Goal: Find specific page/section: Find specific page/section

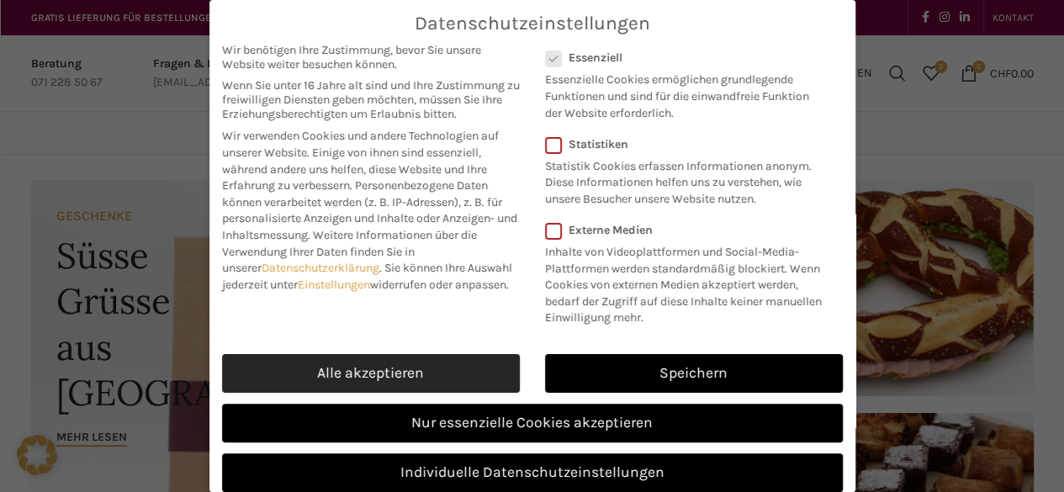
scroll to position [52, 0]
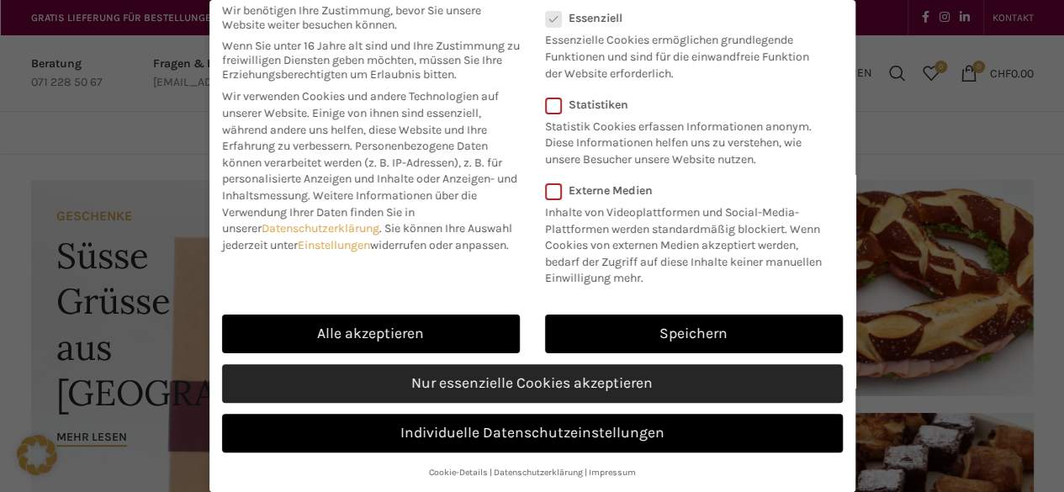
click at [387, 395] on link "Nur essenzielle Cookies akzeptieren" at bounding box center [532, 383] width 621 height 39
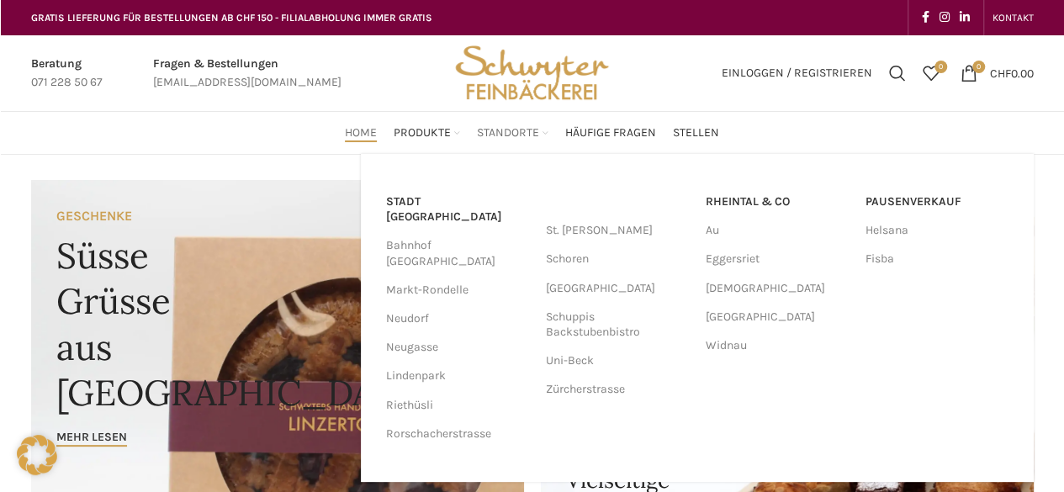
click at [528, 135] on span "Standorte" at bounding box center [508, 133] width 62 height 16
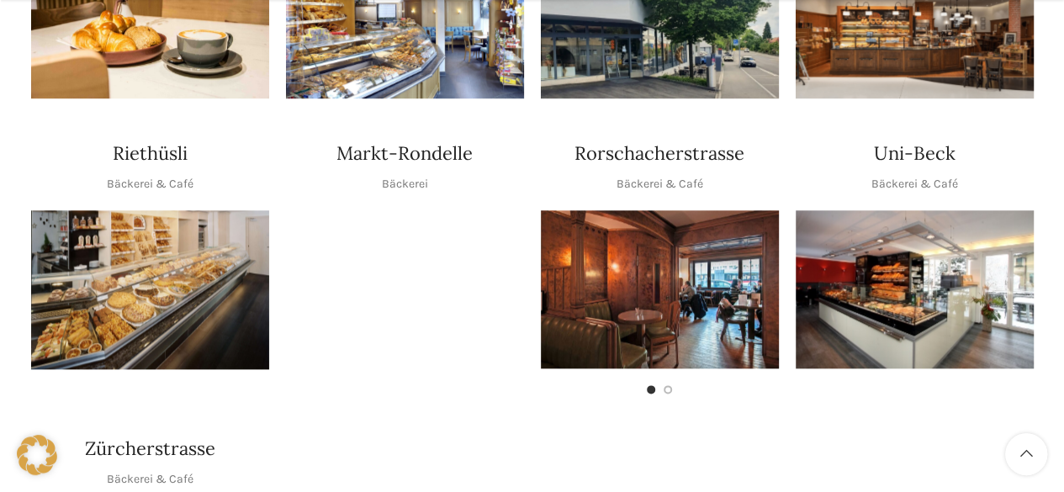
scroll to position [841, 0]
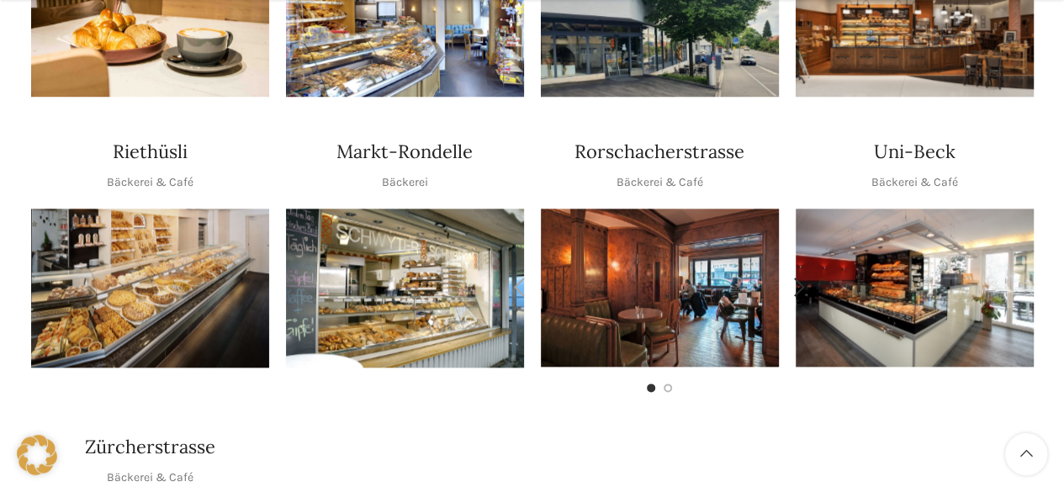
click at [648, 224] on img "1 / 2" at bounding box center [660, 288] width 238 height 158
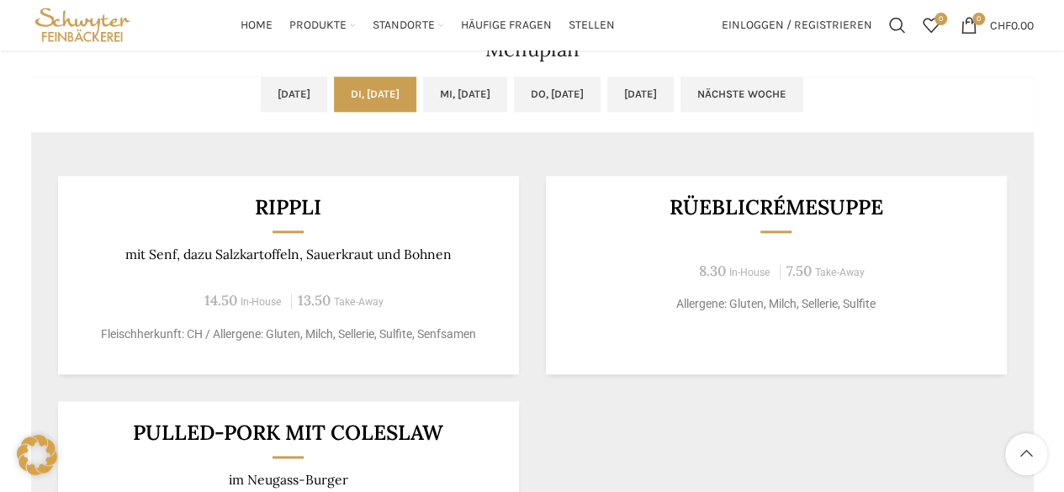
scroll to position [841, 0]
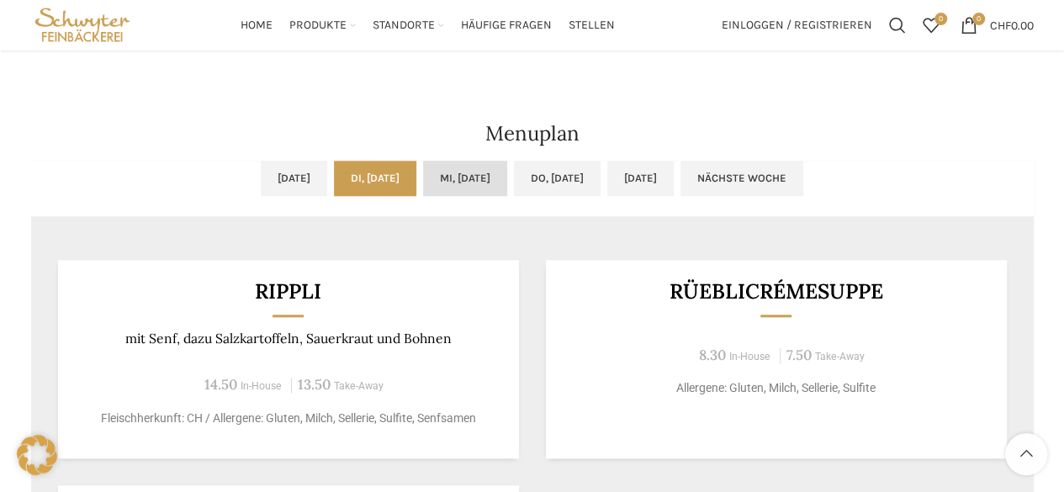
click at [463, 178] on link "Mi, 01.10.2025" at bounding box center [465, 178] width 84 height 35
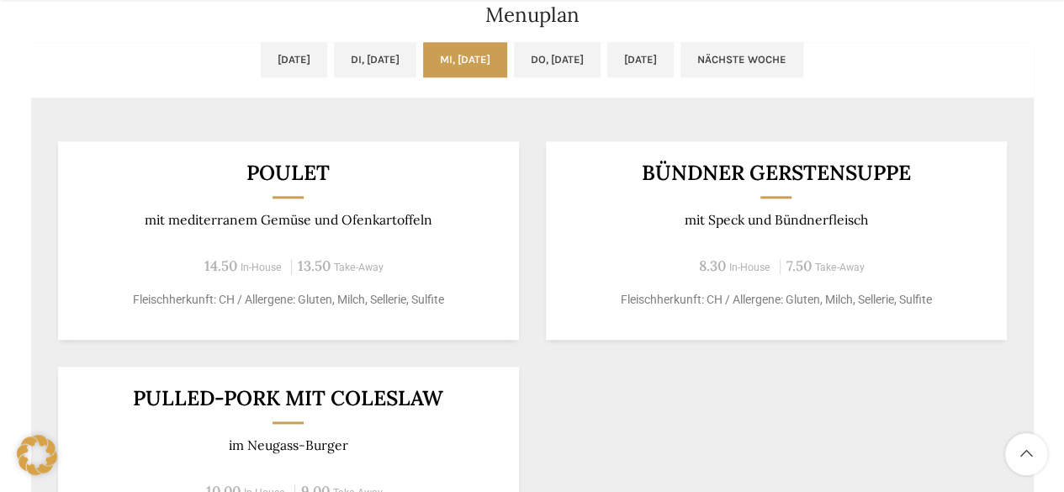
scroll to position [925, 0]
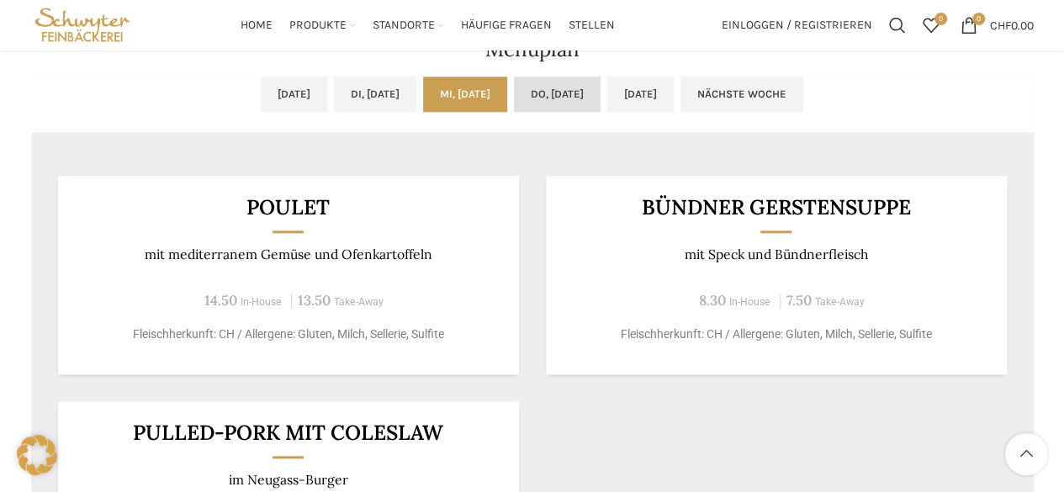
click at [585, 97] on link "Do, 02.10.2025" at bounding box center [557, 94] width 87 height 35
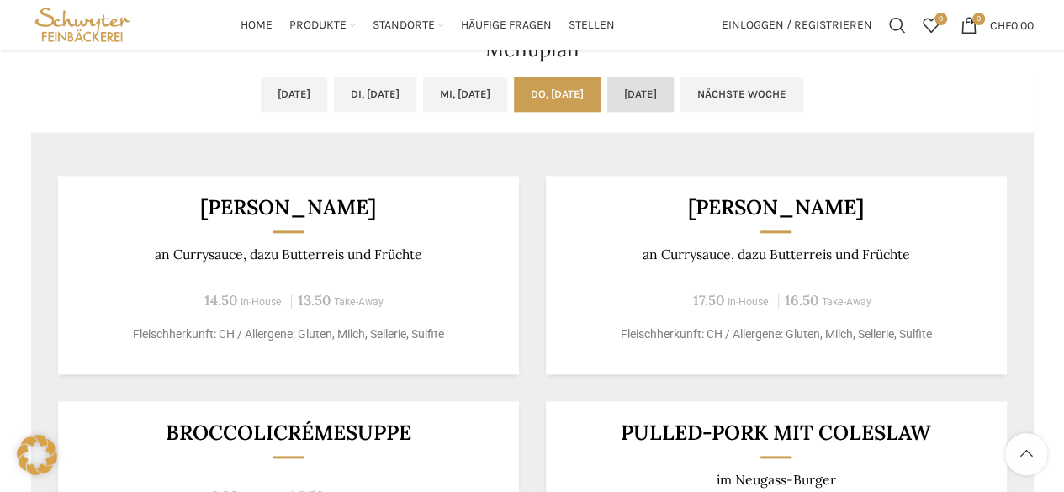
click at [674, 92] on link "Fr, 03.10.2025" at bounding box center [640, 94] width 66 height 35
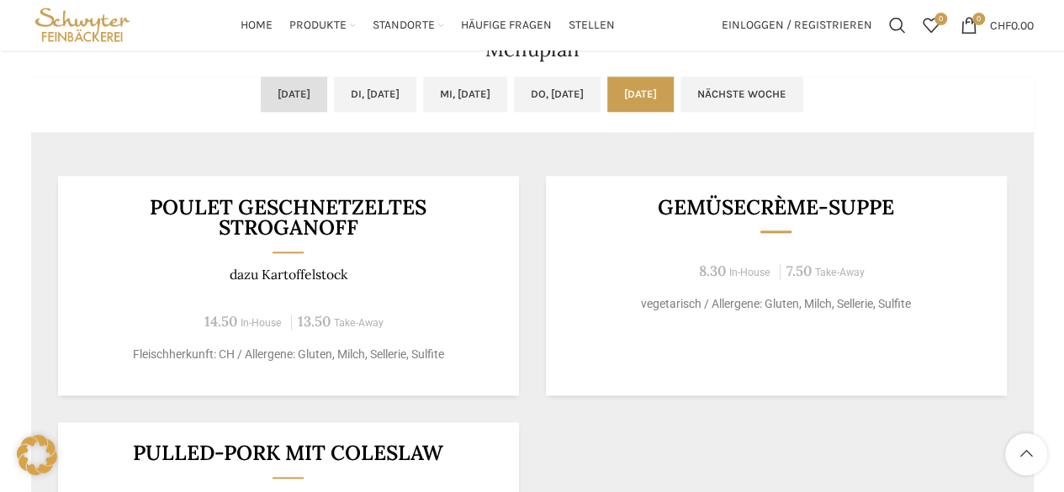
click at [261, 90] on link "Mo, 29.09.2025" at bounding box center [294, 94] width 66 height 35
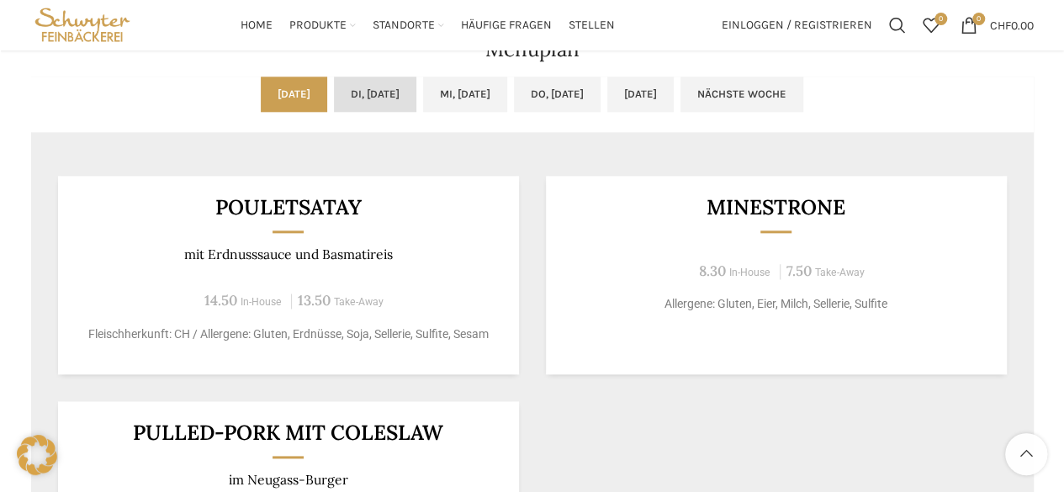
click at [361, 88] on link "Di, 30.09.2025" at bounding box center [375, 94] width 82 height 35
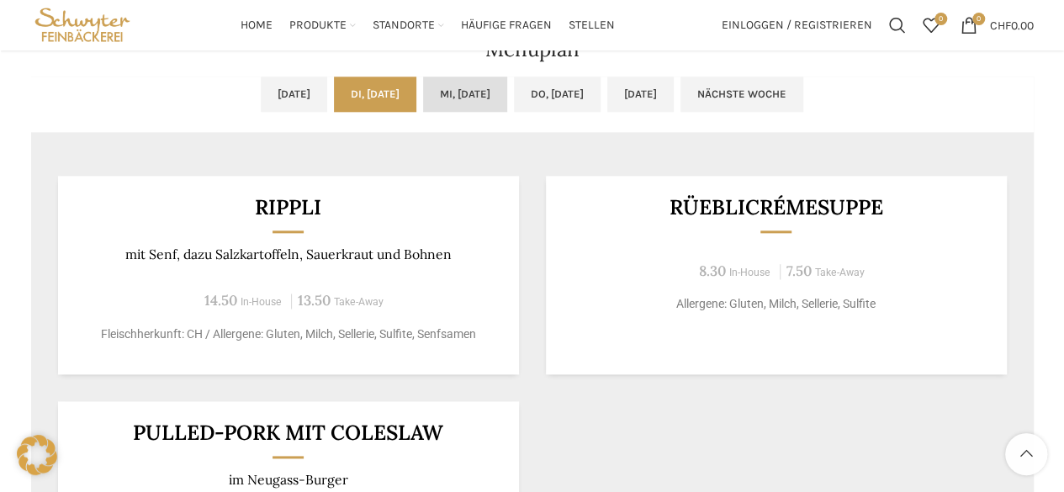
click at [456, 95] on link "Mi, 01.10.2025" at bounding box center [465, 94] width 84 height 35
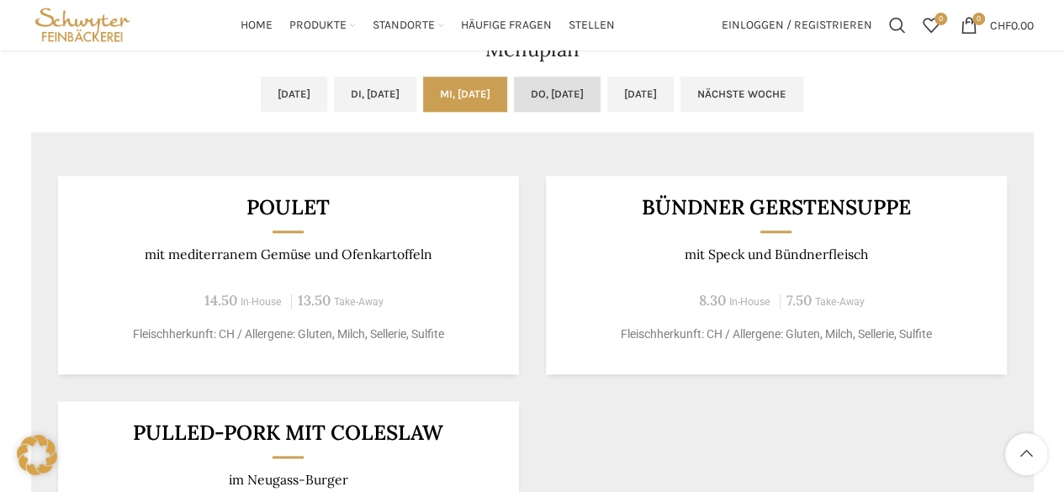
click at [561, 103] on link "Do, 02.10.2025" at bounding box center [557, 94] width 87 height 35
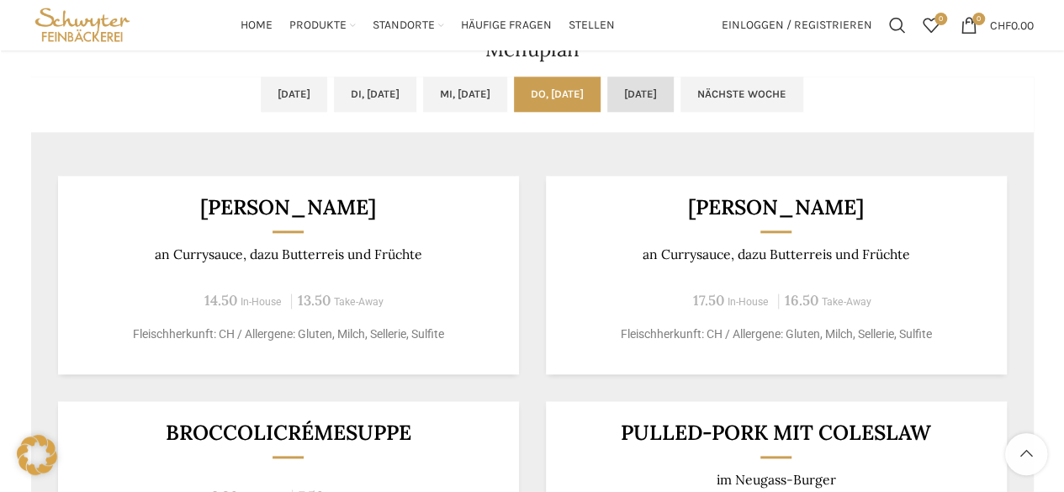
click at [674, 99] on link "Fr, 03.10.2025" at bounding box center [640, 94] width 66 height 35
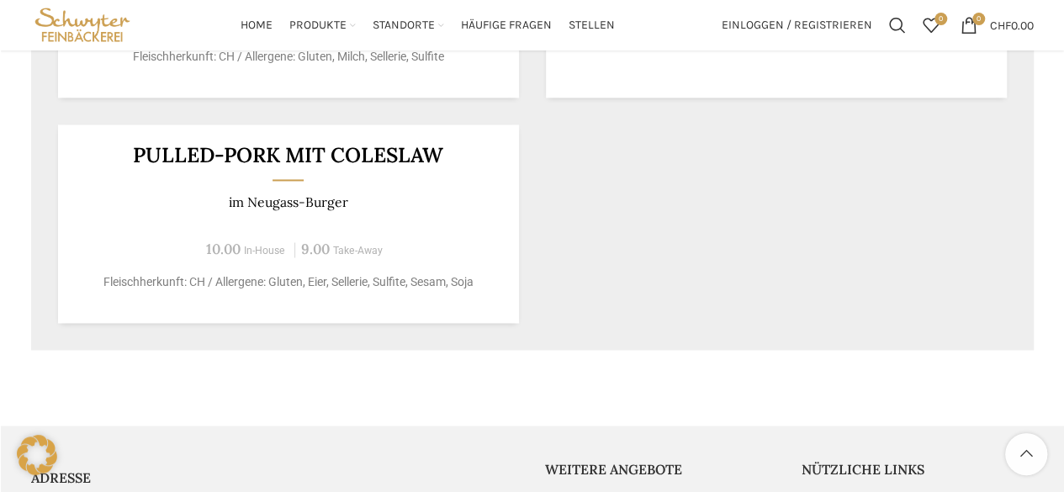
scroll to position [885, 0]
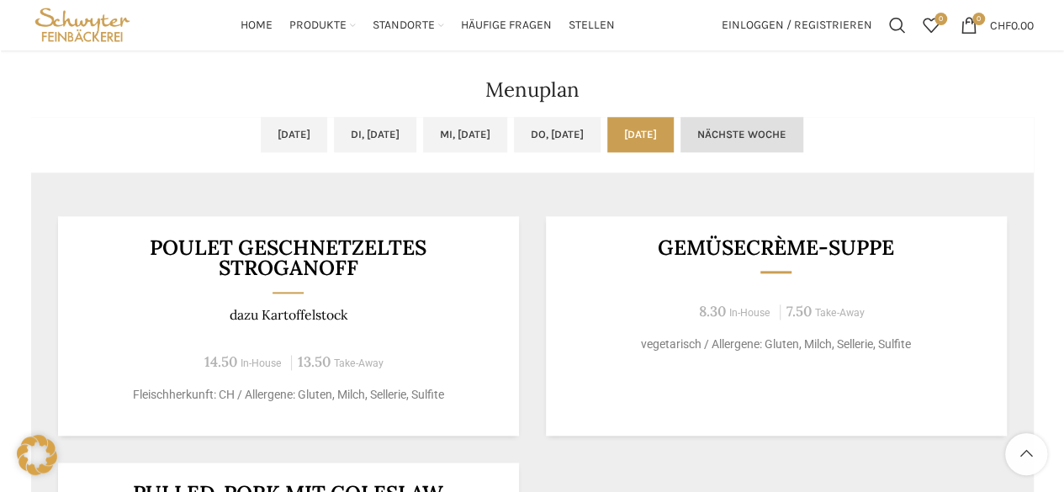
click at [803, 142] on link "Nächste Woche" at bounding box center [742, 134] width 123 height 35
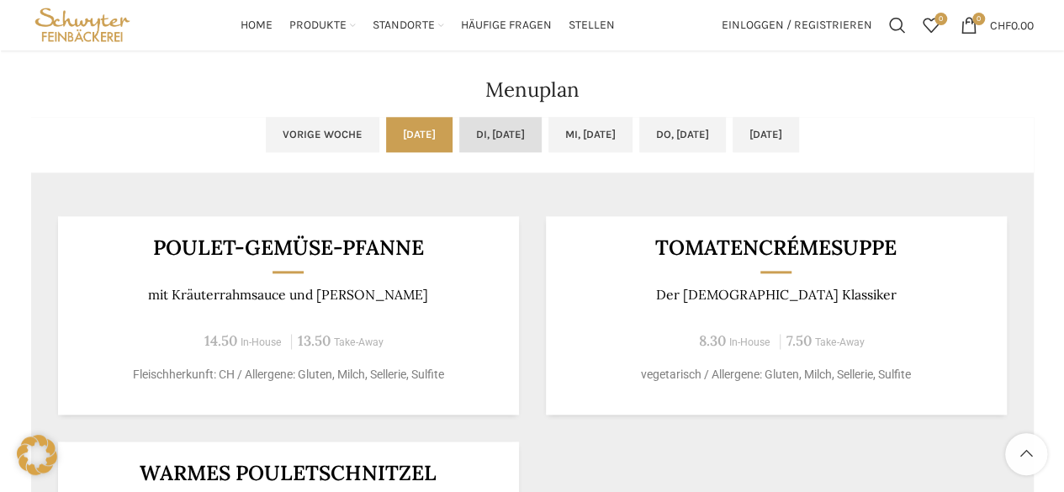
click at [506, 144] on link "Di, 07.10.2025" at bounding box center [500, 134] width 82 height 35
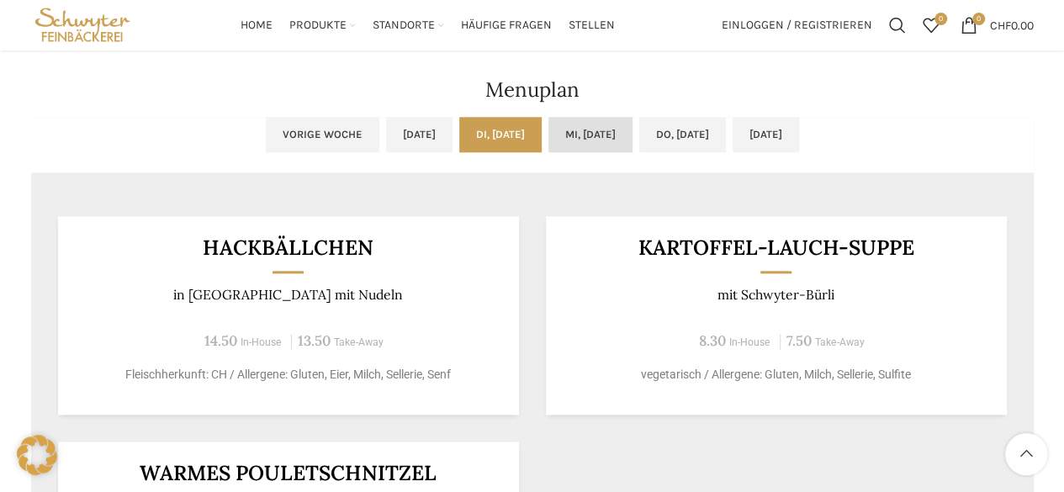
click at [562, 137] on link "Mi, 08.10.2025" at bounding box center [591, 134] width 84 height 35
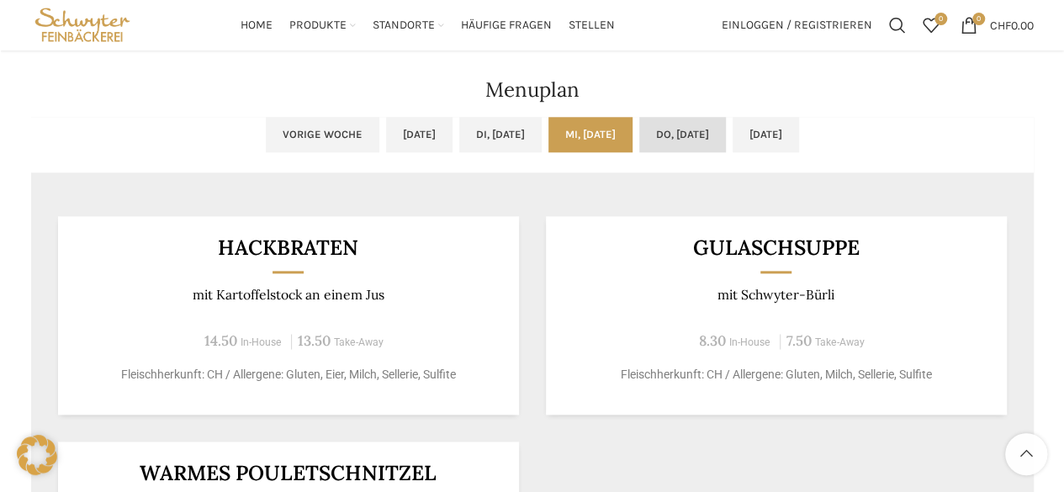
click at [692, 135] on link "Do, 09.10.2025" at bounding box center [682, 134] width 87 height 35
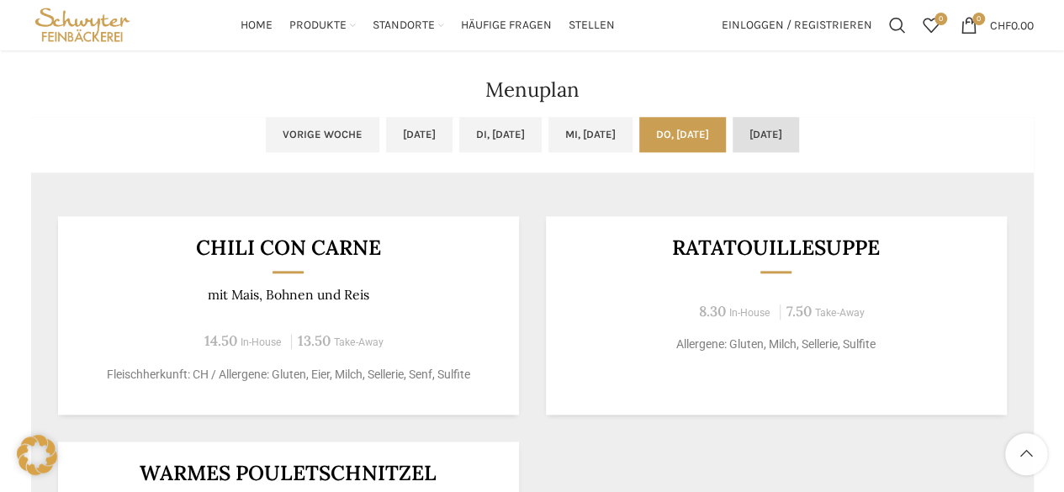
click at [799, 135] on link "Fr, 10.10.2025" at bounding box center [766, 134] width 66 height 35
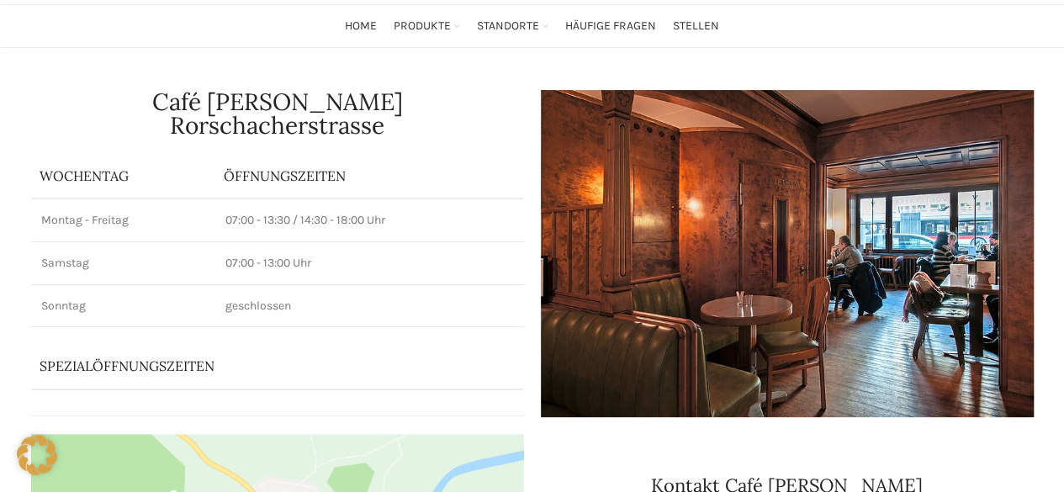
scroll to position [0, 0]
